Goal: Task Accomplishment & Management: Use online tool/utility

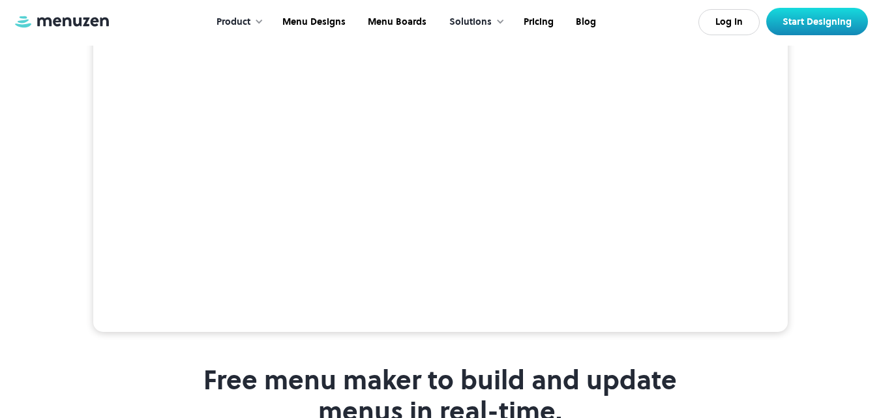
scroll to position [196, 0]
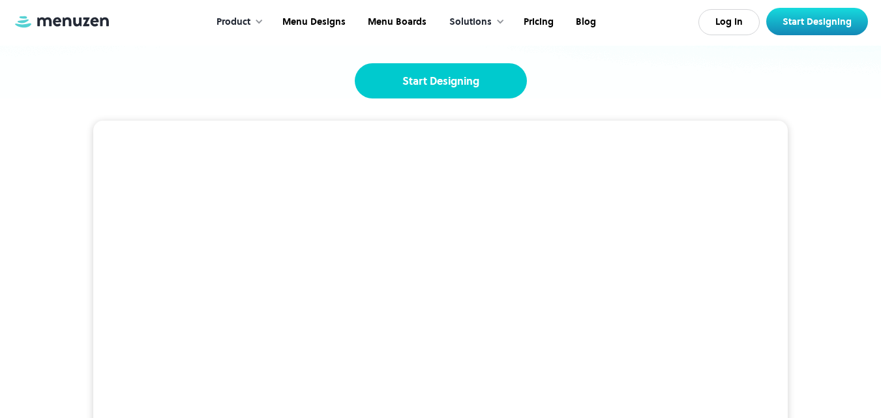
click at [490, 85] on link "Start Designing" at bounding box center [441, 80] width 172 height 35
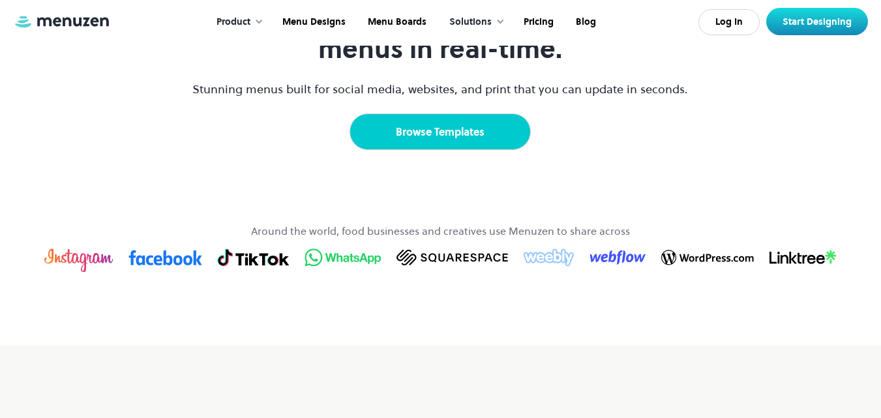
scroll to position [717, 0]
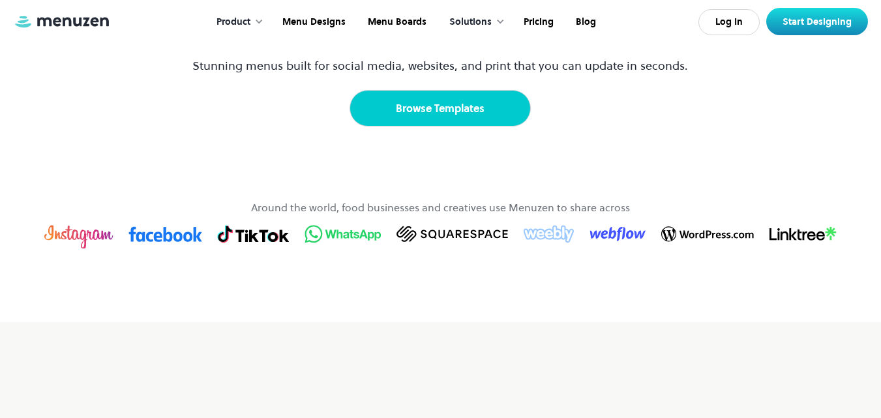
click at [423, 127] on link "Browse Templates" at bounding box center [440, 108] width 181 height 37
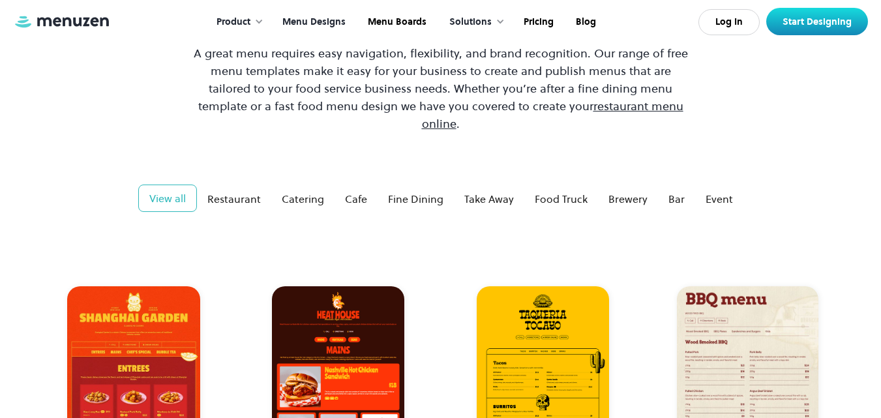
scroll to position [196, 0]
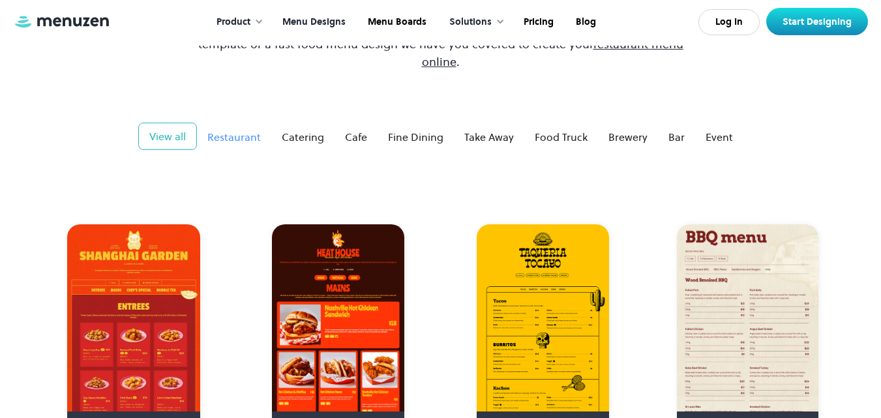
click at [255, 129] on div "Restaurant" at bounding box center [233, 137] width 53 height 16
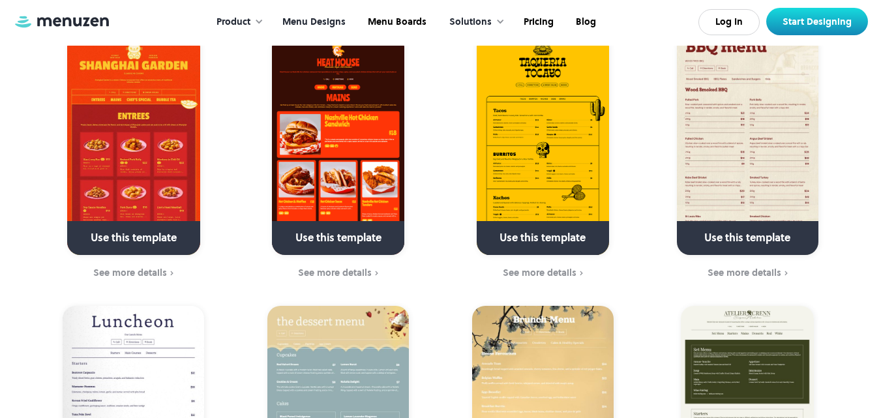
scroll to position [456, 0]
